Goal: Navigation & Orientation: Find specific page/section

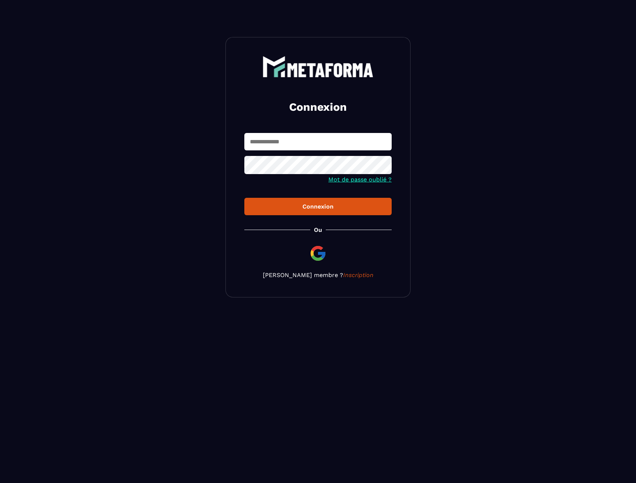
type input "**********"
click at [329, 213] on button "Connexion" at bounding box center [317, 206] width 147 height 17
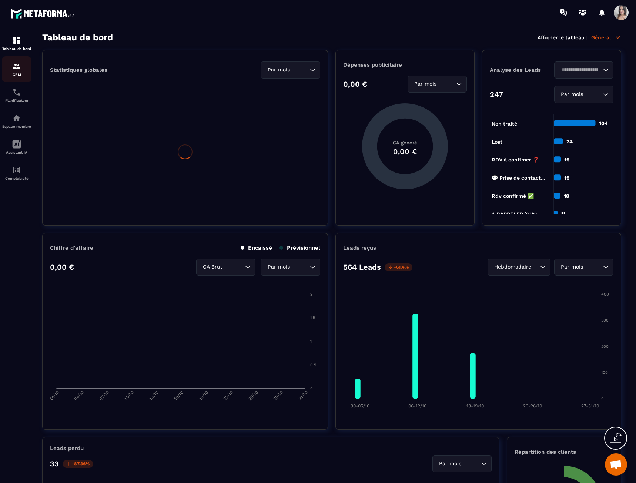
click at [26, 66] on div "CRM" at bounding box center [17, 69] width 30 height 15
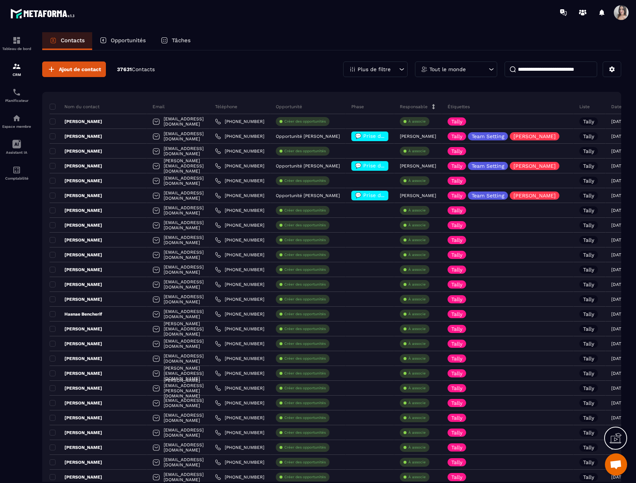
click at [118, 39] on p "Opportunités" at bounding box center [128, 40] width 35 height 7
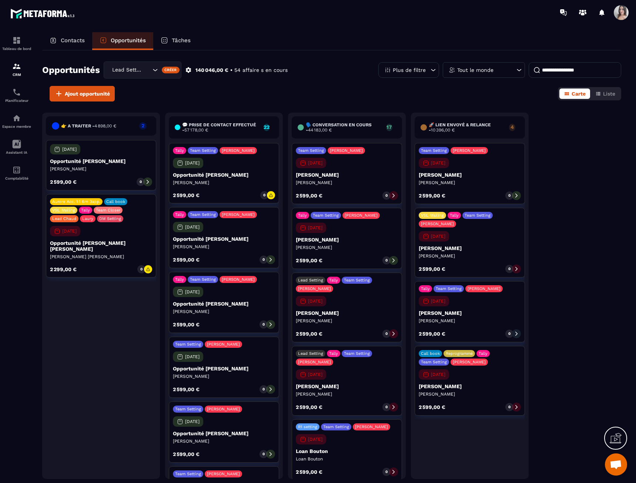
click at [75, 38] on p "Contacts" at bounding box center [73, 40] width 24 height 7
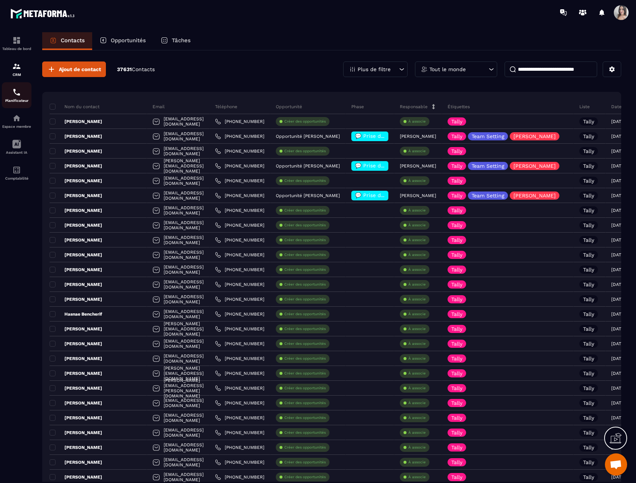
click at [20, 105] on link "Planificateur" at bounding box center [17, 95] width 30 height 26
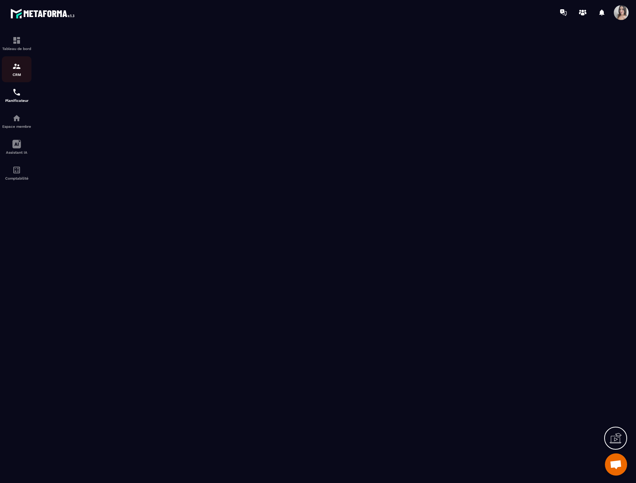
click at [19, 74] on p "CRM" at bounding box center [17, 75] width 30 height 4
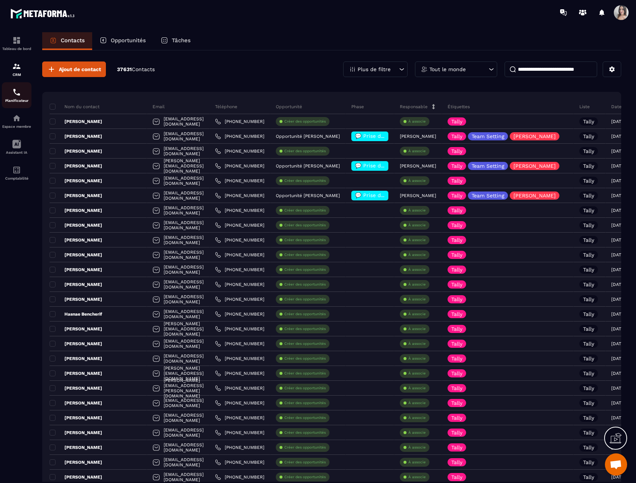
click at [17, 98] on p "Planificateur" at bounding box center [17, 100] width 30 height 4
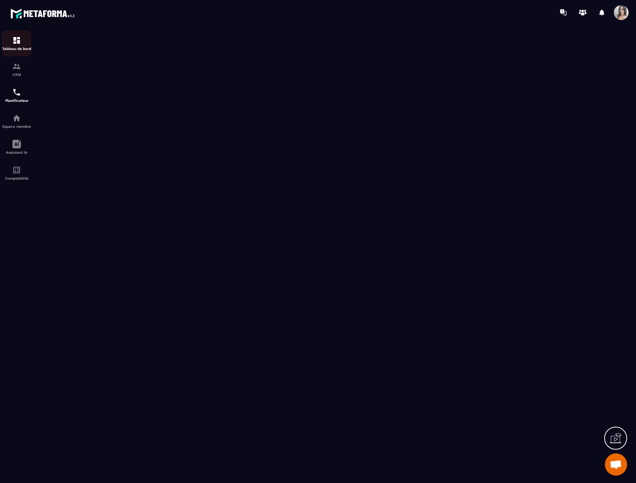
click at [24, 43] on div "Tableau de bord" at bounding box center [17, 43] width 30 height 15
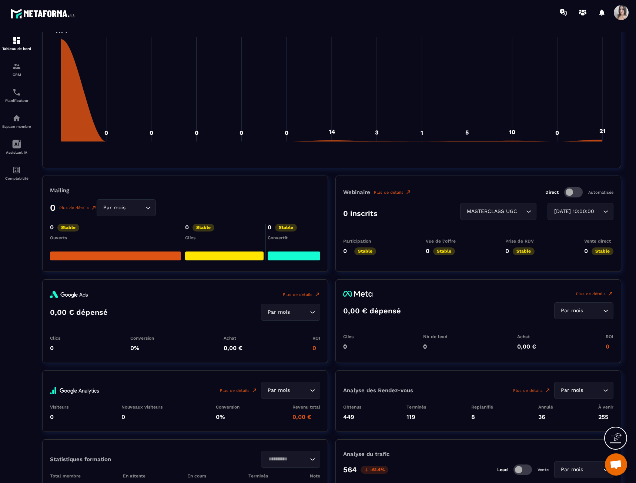
scroll to position [871, 0]
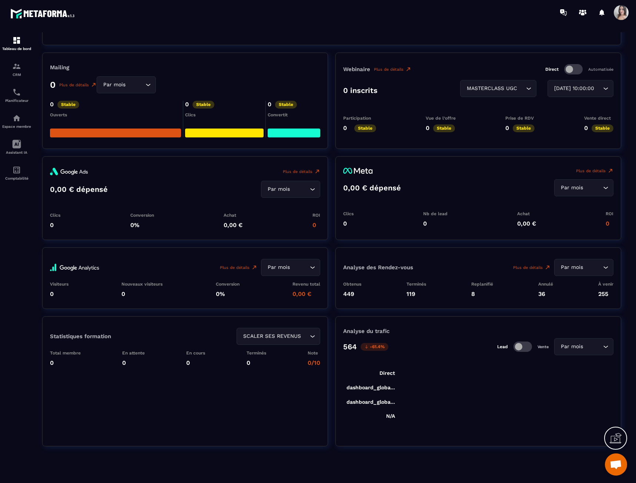
drag, startPoint x: 109, startPoint y: 286, endPoint x: 92, endPoint y: 81, distance: 205.7
click at [109, 275] on div "Plus de détails Par mois Loading... Visiteurs 0 Nouveaux visiteurs 0 Conversion…" at bounding box center [185, 277] width 286 height 61
